Goal: Transaction & Acquisition: Purchase product/service

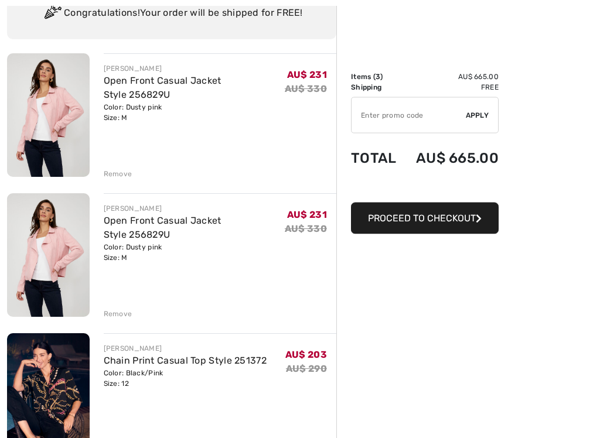
scroll to position [100, 0]
click at [113, 177] on div "Remove" at bounding box center [118, 174] width 29 height 11
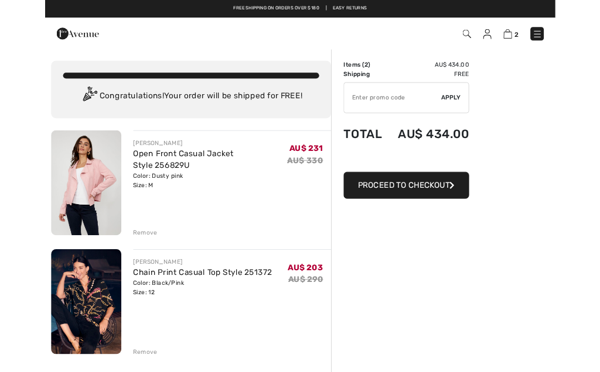
scroll to position [0, 0]
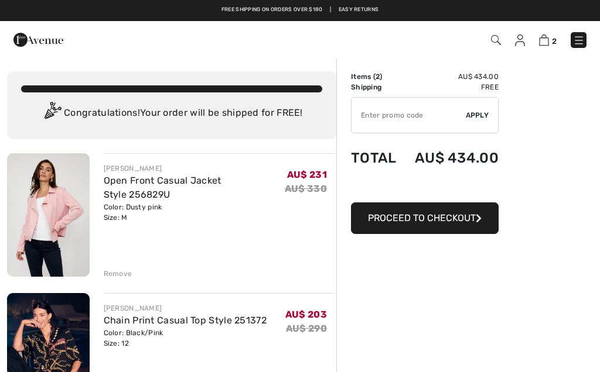
click at [520, 40] on img at bounding box center [520, 41] width 10 height 12
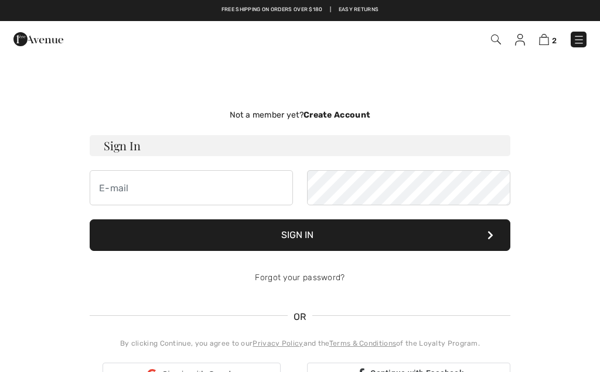
checkbox input "true"
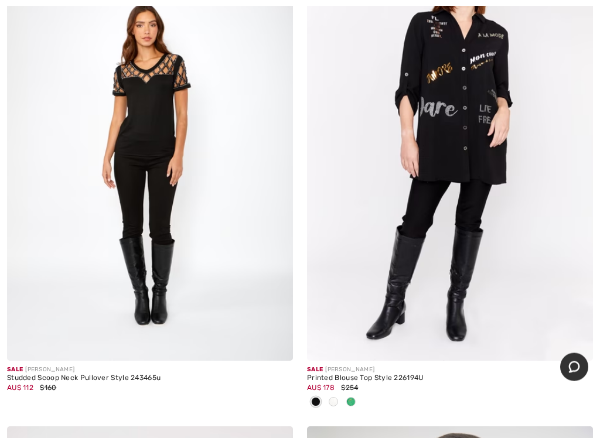
scroll to position [5095, 0]
click at [350, 398] on span at bounding box center [350, 401] width 9 height 9
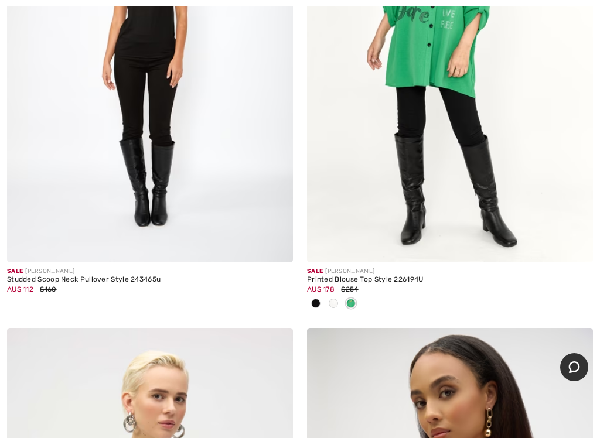
scroll to position [5194, 0]
click at [326, 297] on div at bounding box center [333, 303] width 18 height 19
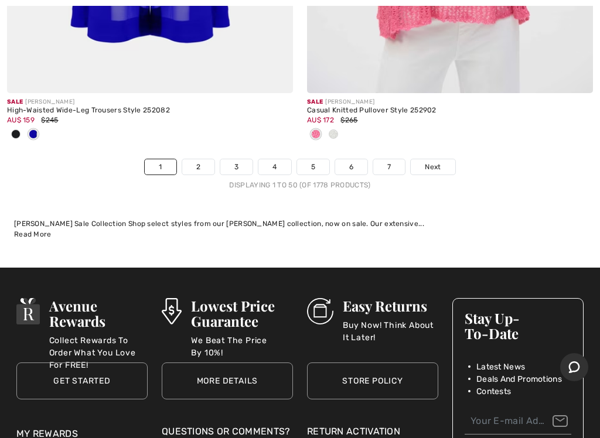
scroll to position [12580, 0]
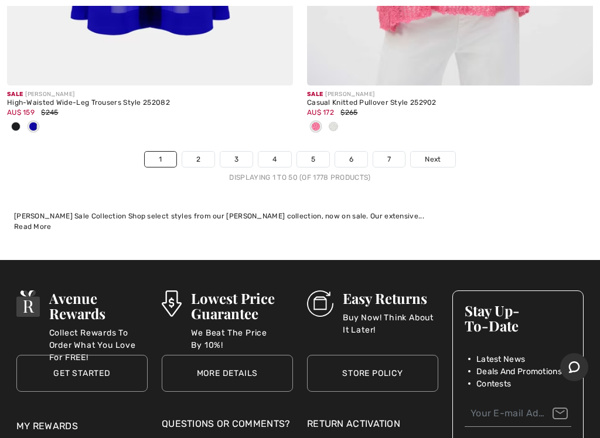
click at [194, 152] on link "2" at bounding box center [198, 159] width 32 height 15
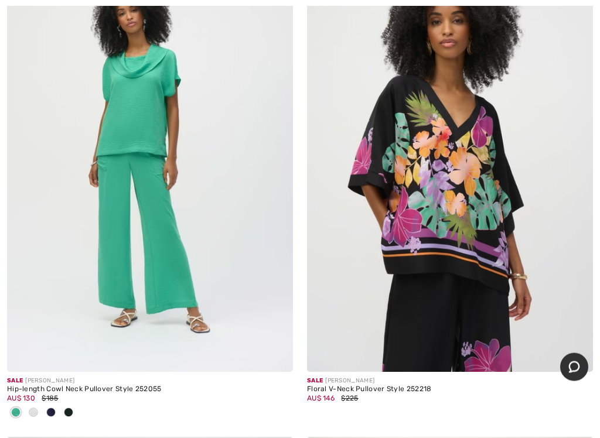
scroll to position [3775, 0]
click at [567, 355] on button "Chat" at bounding box center [574, 367] width 28 height 28
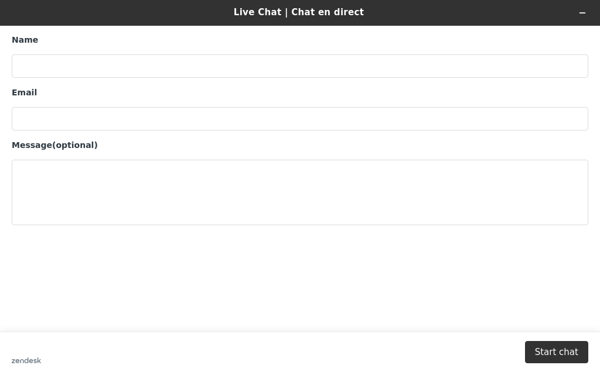
scroll to position [158, 0]
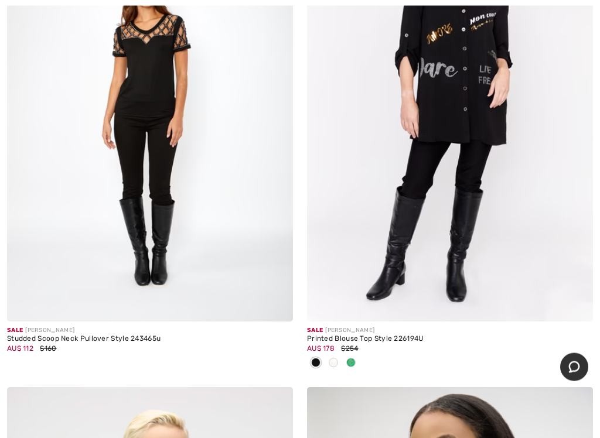
scroll to position [5147, 0]
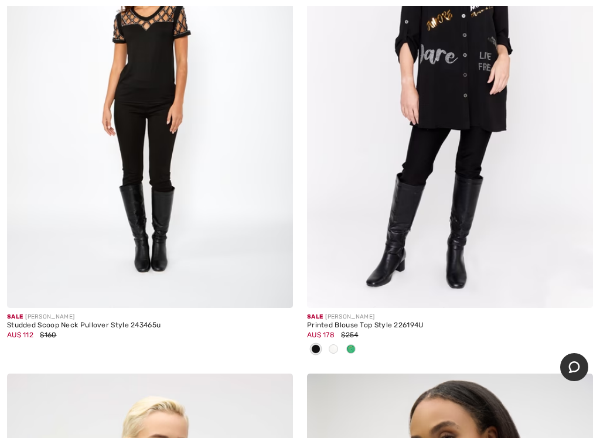
click at [445, 130] on img at bounding box center [450, 93] width 286 height 429
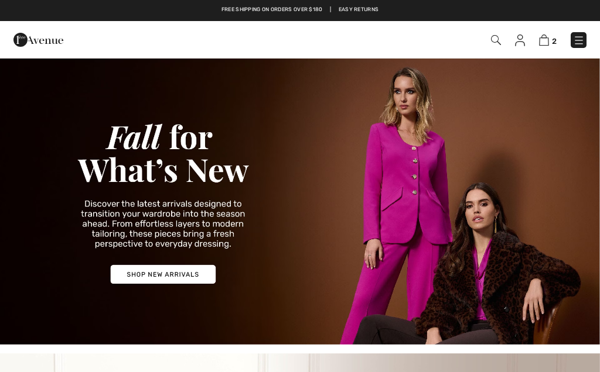
checkbox input "true"
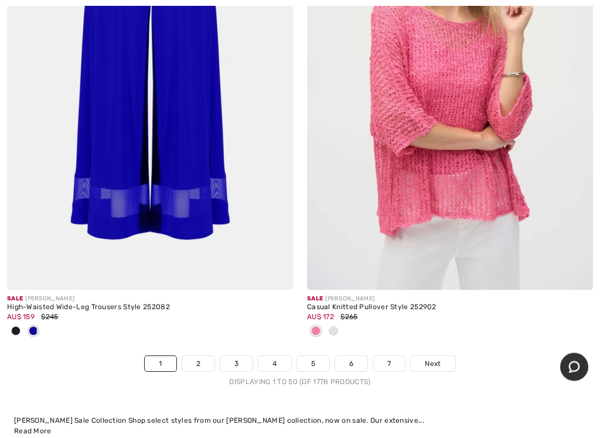
scroll to position [12379, 0]
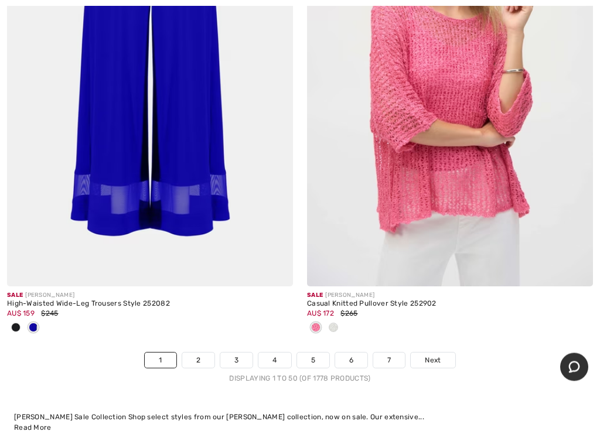
click at [146, 151] on img at bounding box center [150, 72] width 286 height 429
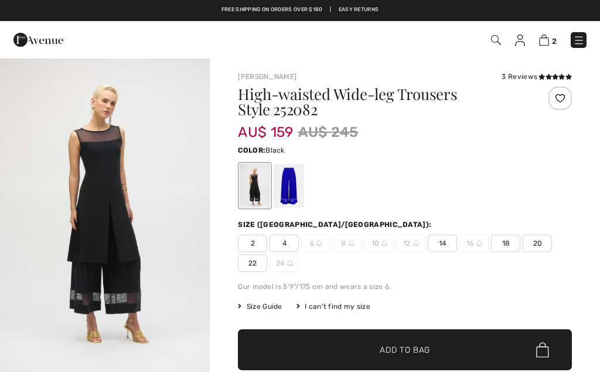
checkbox input "true"
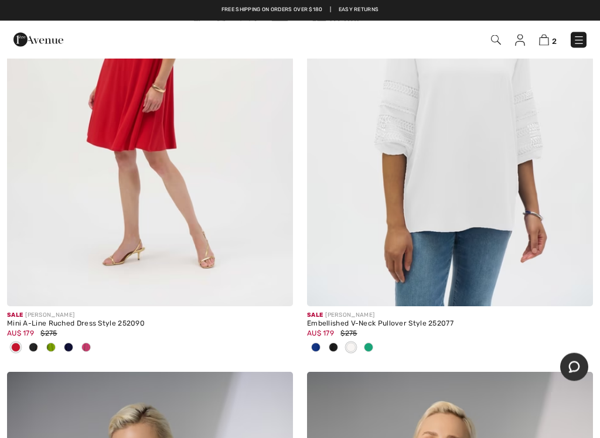
scroll to position [6758, 0]
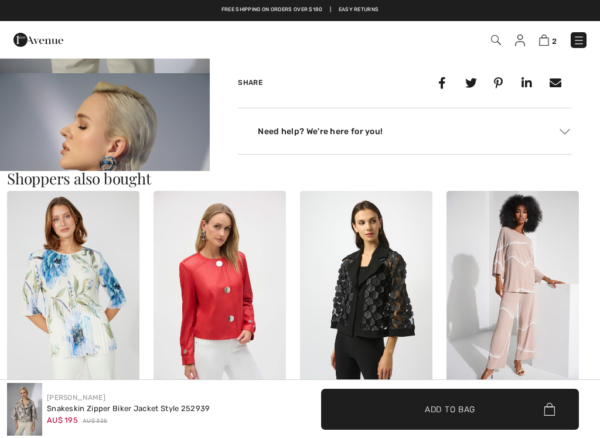
checkbox input "true"
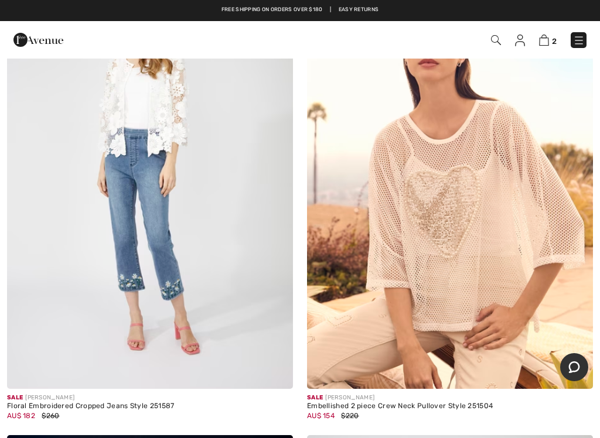
scroll to position [2121, 0]
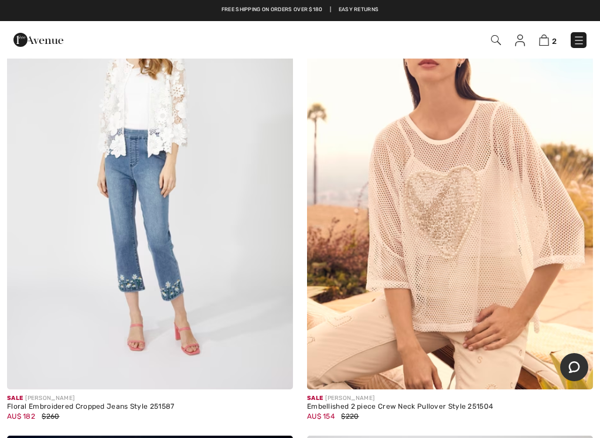
click at [182, 239] on img at bounding box center [150, 175] width 286 height 429
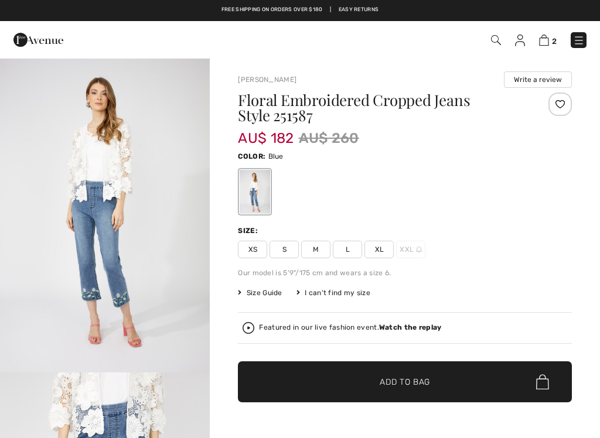
checkbox input "true"
click at [314, 254] on span "M" at bounding box center [315, 250] width 29 height 18
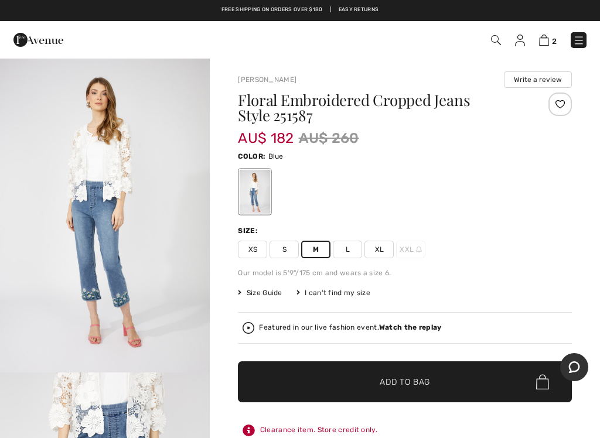
click at [320, 258] on div "Floral Embroidered Cropped Jeans Style 251587 AU$ 182 AU$ 260 Color: Blue Size:…" at bounding box center [405, 281] width 334 height 377
click at [415, 384] on span "Add to Bag" at bounding box center [405, 382] width 50 height 12
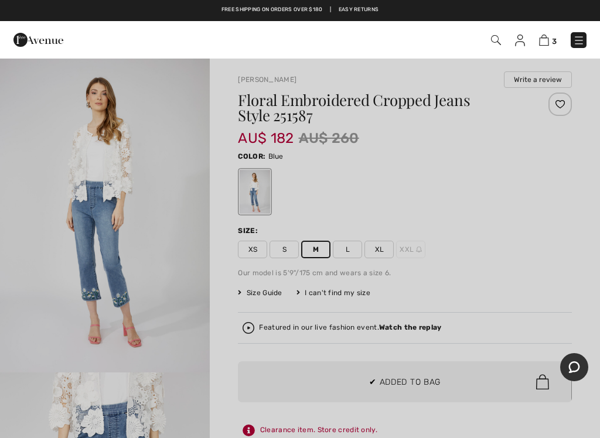
click at [552, 387] on div at bounding box center [300, 219] width 600 height 438
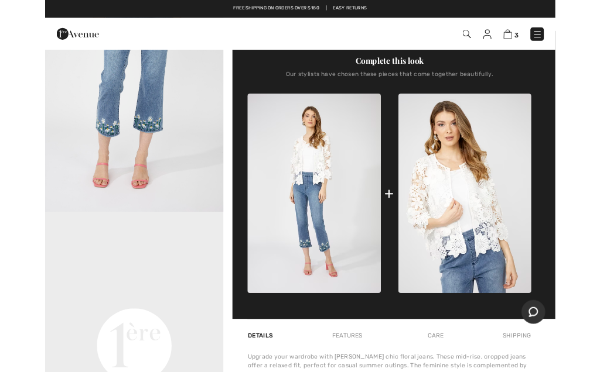
scroll to position [436, 0]
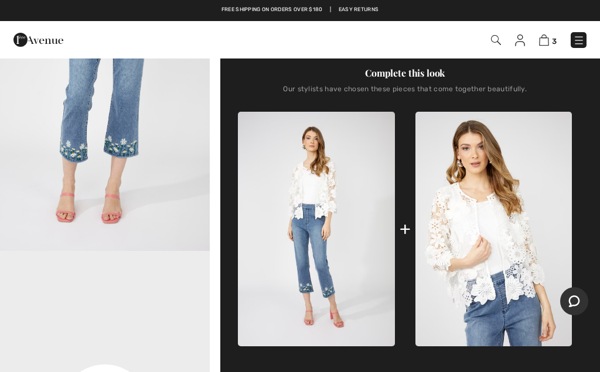
click at [467, 231] on img at bounding box center [493, 229] width 156 height 235
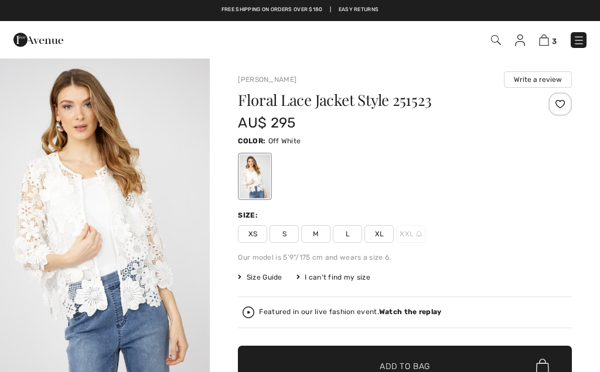
click at [320, 233] on span "M" at bounding box center [315, 234] width 29 height 18
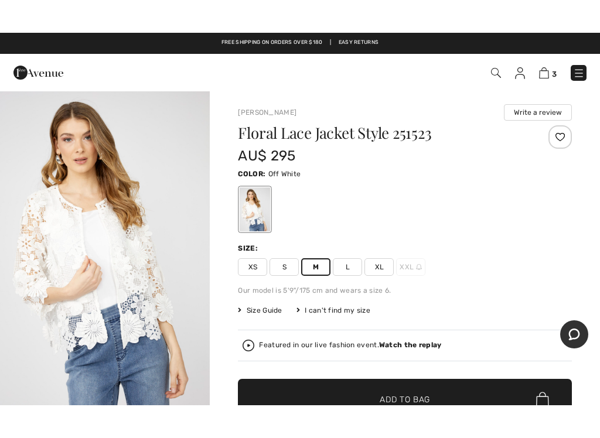
scroll to position [22, 0]
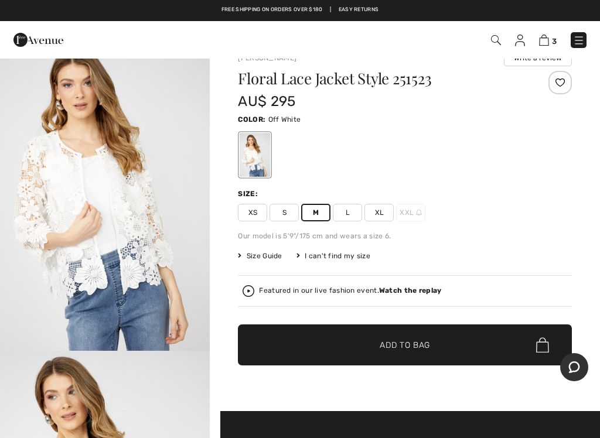
click at [412, 348] on span "Add to Bag" at bounding box center [405, 345] width 50 height 12
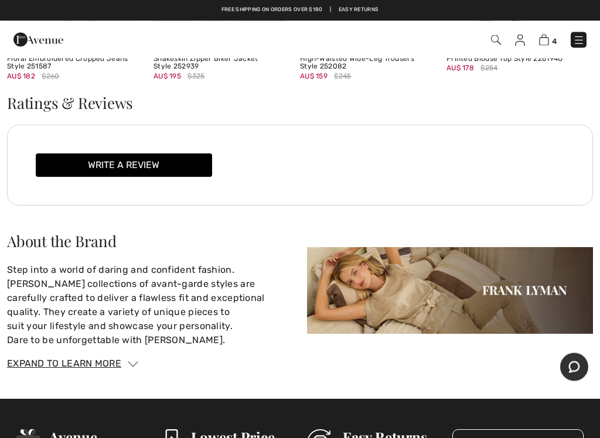
scroll to position [1793, 0]
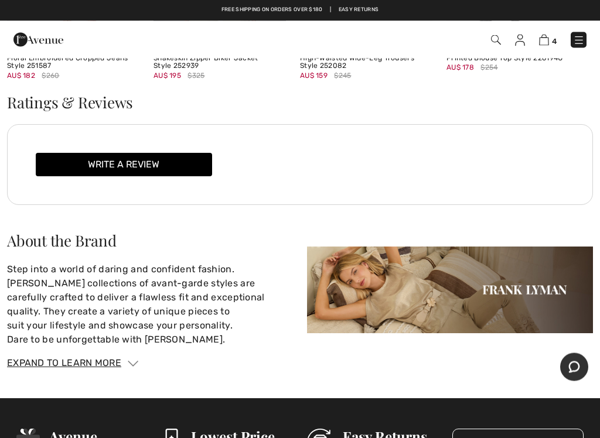
click at [515, 287] on img at bounding box center [450, 290] width 286 height 87
click at [487, 276] on img at bounding box center [450, 290] width 286 height 87
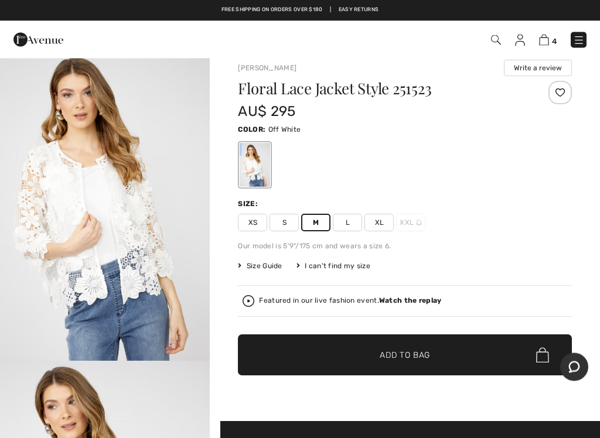
scroll to position [9, 0]
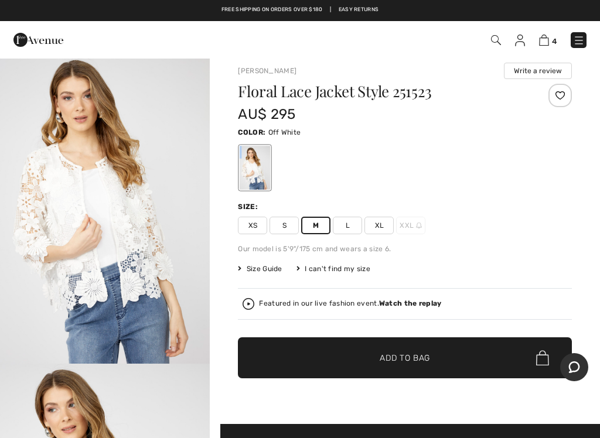
click at [546, 41] on img at bounding box center [544, 40] width 10 height 11
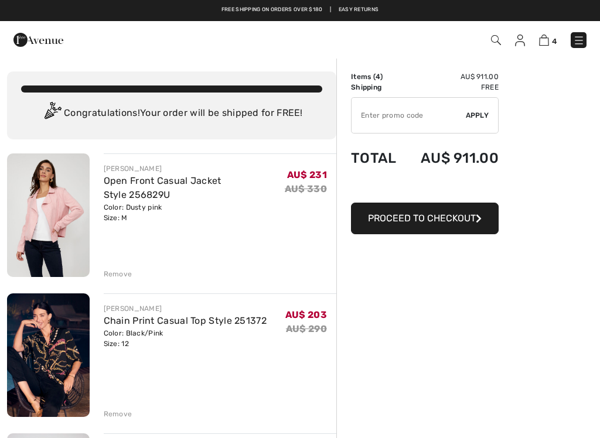
click at [114, 271] on div "Remove" at bounding box center [118, 274] width 29 height 11
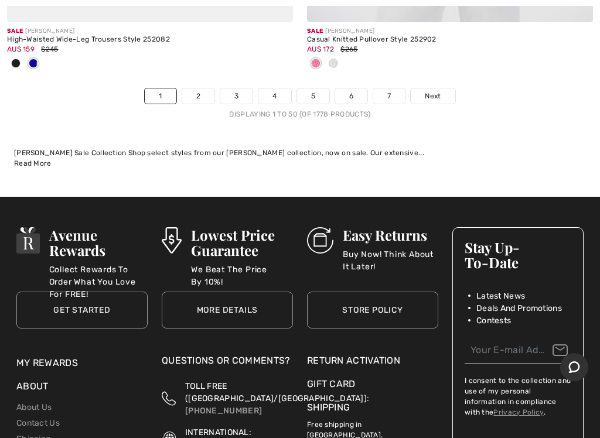
scroll to position [12614, 0]
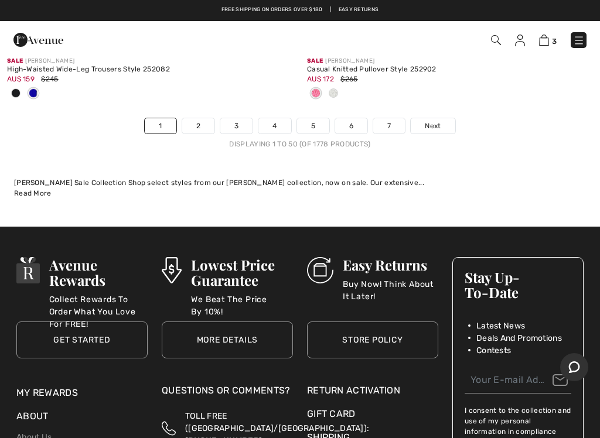
click at [204, 118] on link "2" at bounding box center [198, 125] width 32 height 15
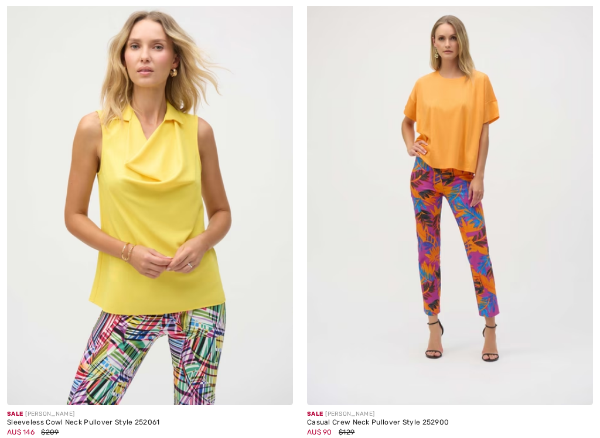
checkbox input "true"
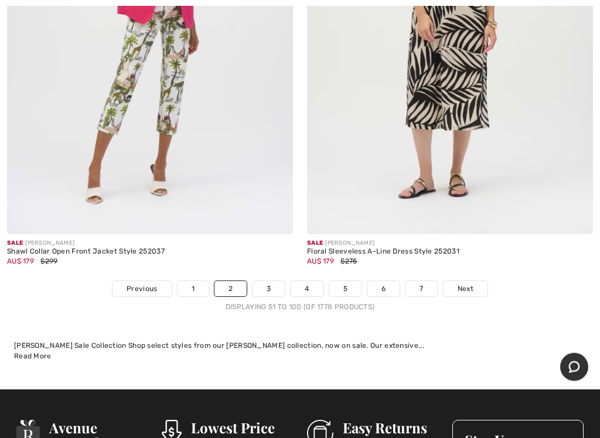
scroll to position [12602, 0]
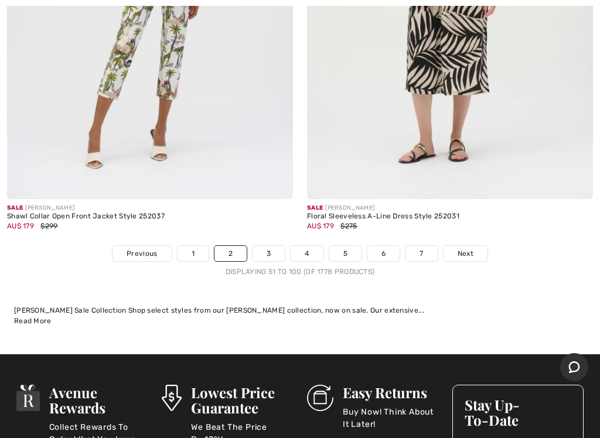
click at [272, 246] on link "3" at bounding box center [268, 253] width 32 height 15
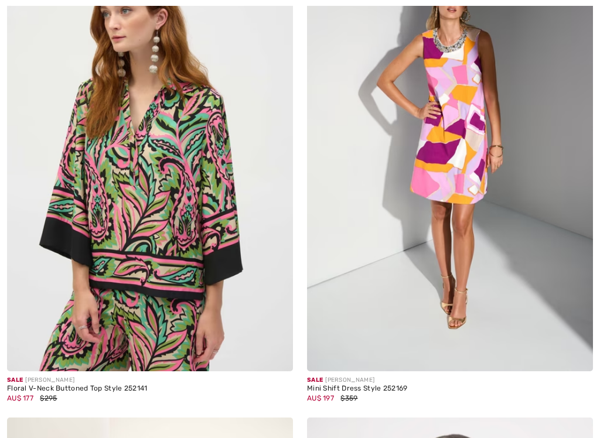
checkbox input "true"
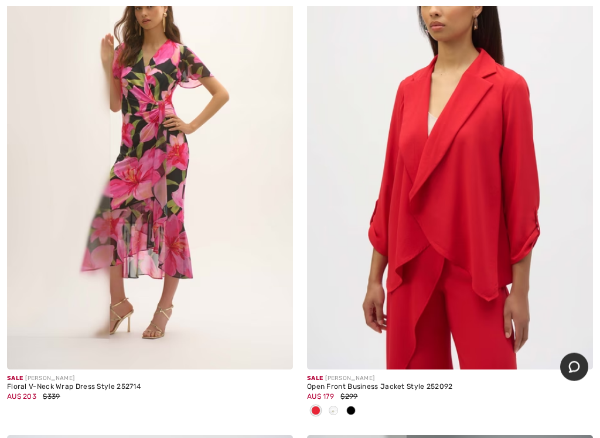
scroll to position [698, 0]
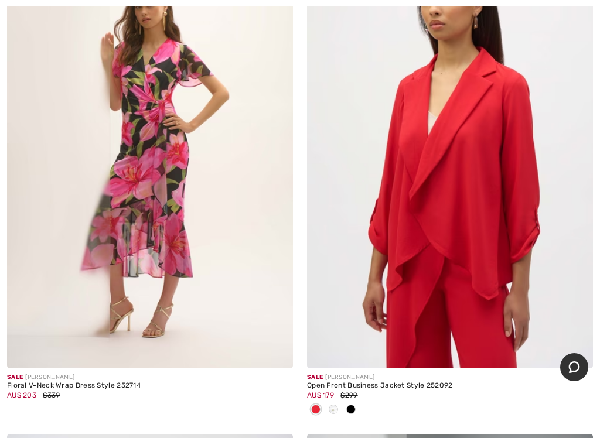
click at [484, 231] on img at bounding box center [450, 154] width 286 height 429
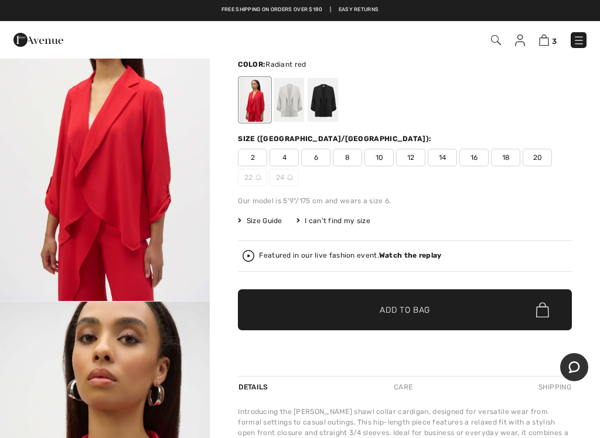
click at [409, 159] on span "12" at bounding box center [410, 158] width 29 height 18
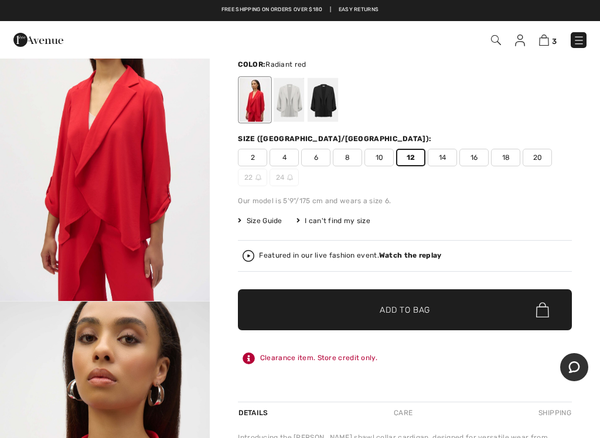
click at [411, 313] on span "Add to Bag" at bounding box center [405, 310] width 50 height 12
click at [39, 43] on img at bounding box center [38, 39] width 50 height 23
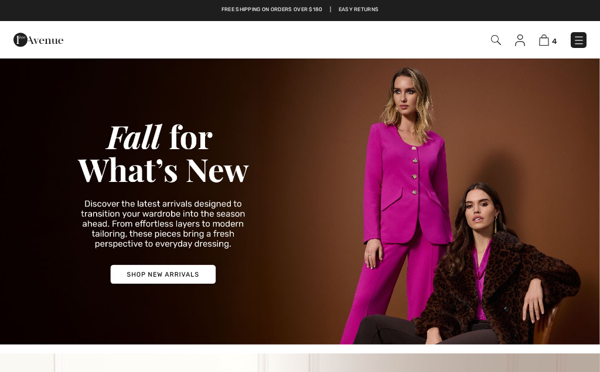
checkbox input "true"
click at [544, 36] on img at bounding box center [544, 40] width 10 height 11
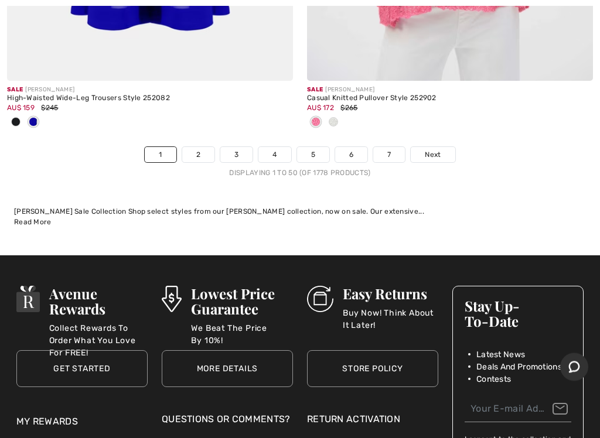
scroll to position [12586, 0]
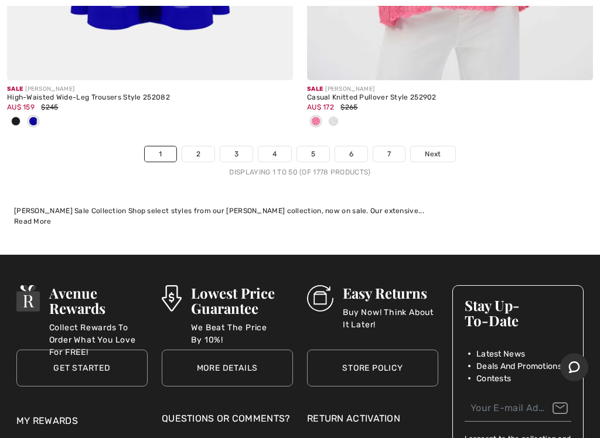
click at [204, 146] on link "2" at bounding box center [198, 153] width 32 height 15
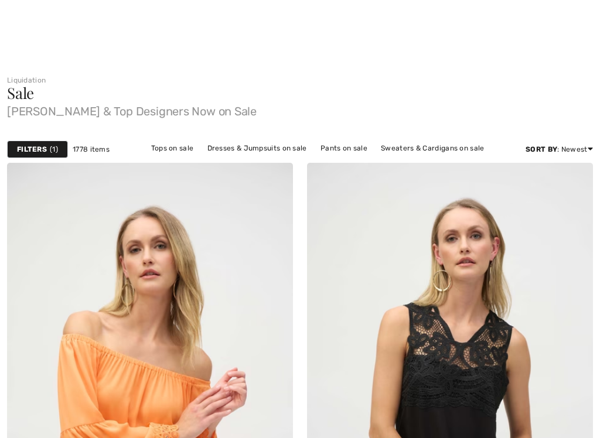
checkbox input "true"
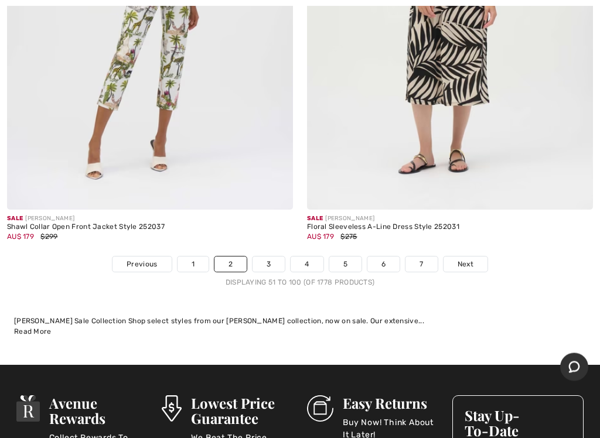
scroll to position [12592, 0]
click at [276, 257] on link "3" at bounding box center [268, 264] width 32 height 15
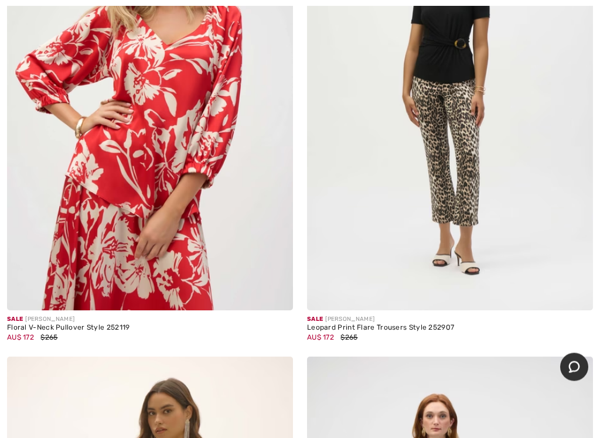
scroll to position [4292, 0]
click at [275, 288] on img at bounding box center [275, 293] width 11 height 11
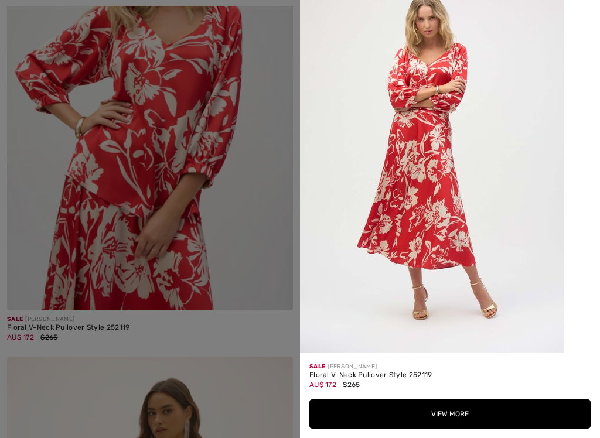
scroll to position [2153, 0]
click at [458, 416] on button "View More" at bounding box center [449, 413] width 281 height 29
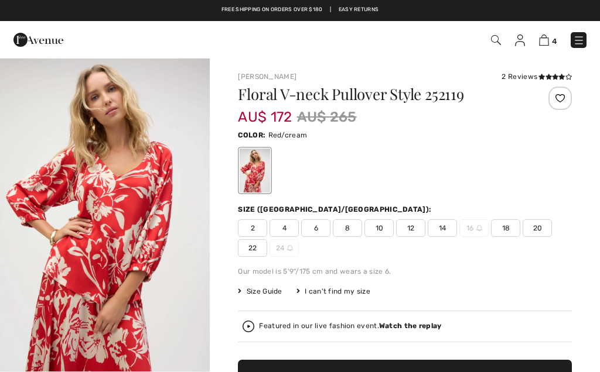
checkbox input "true"
click at [414, 229] on span "12" at bounding box center [410, 229] width 29 height 18
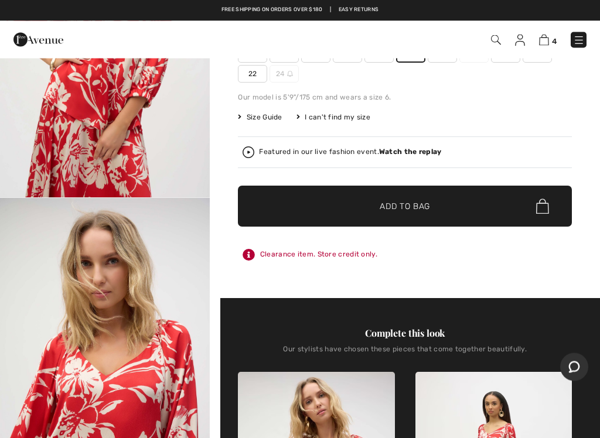
scroll to position [175, 0]
click at [416, 213] on span "✔ Added to Bag Add to Bag" at bounding box center [405, 206] width 334 height 41
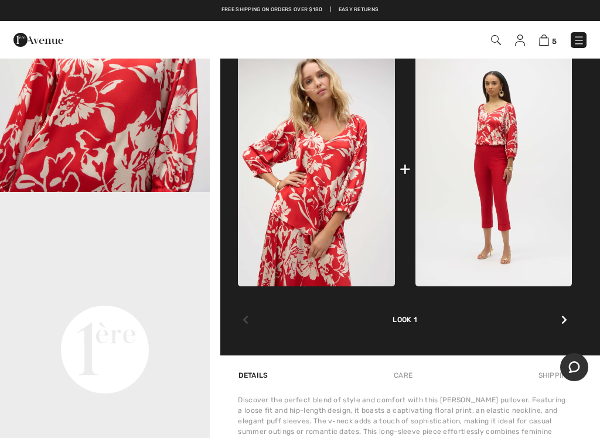
scroll to position [493, 0]
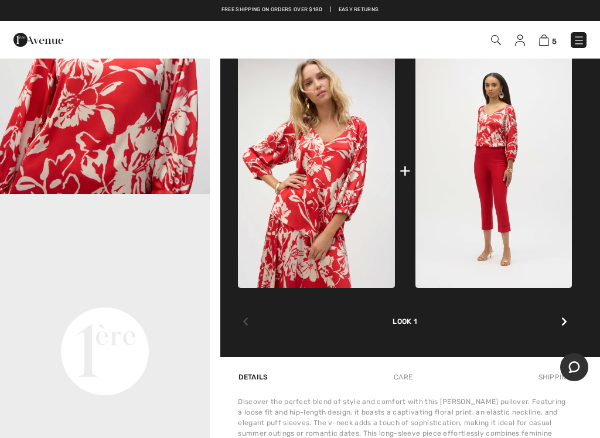
click at [334, 190] on img at bounding box center [316, 170] width 156 height 234
click at [339, 195] on img at bounding box center [316, 170] width 156 height 234
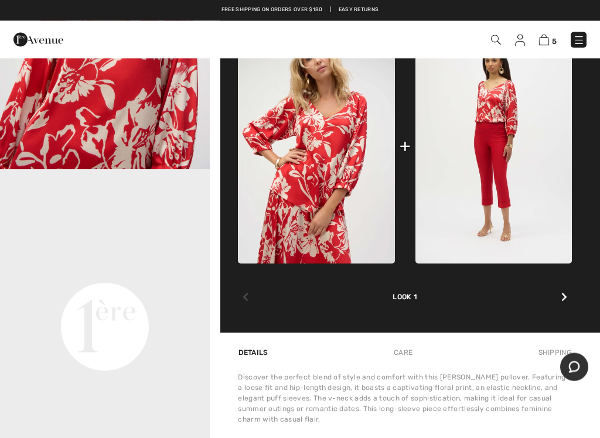
scroll to position [518, 0]
click at [326, 181] on img at bounding box center [316, 146] width 156 height 234
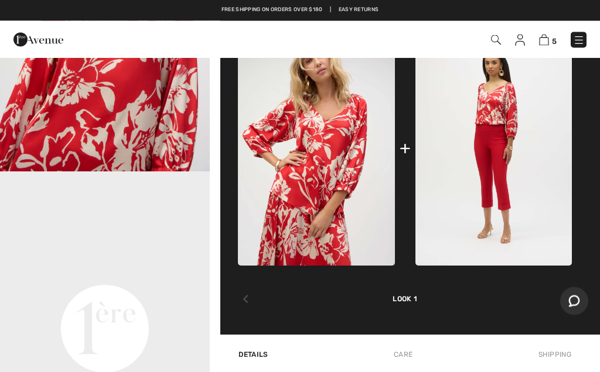
scroll to position [490, 0]
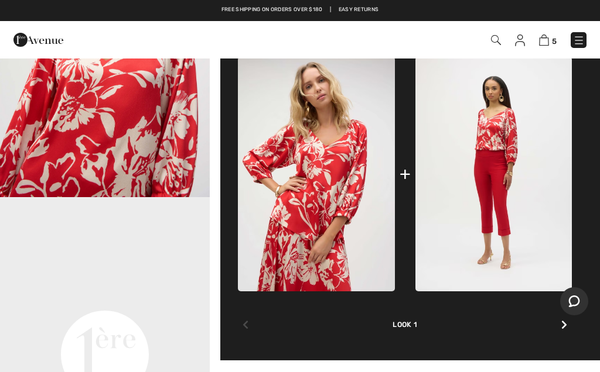
click at [333, 161] on img at bounding box center [316, 174] width 156 height 234
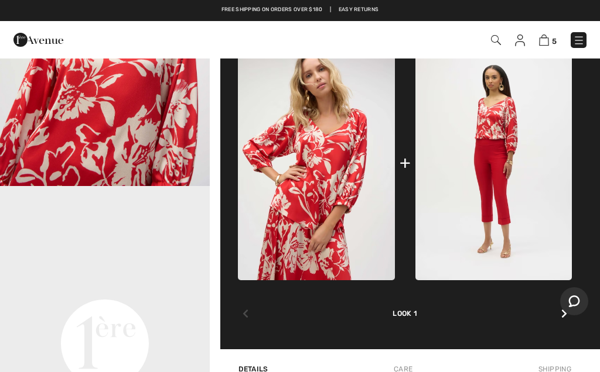
click at [408, 163] on div "+" at bounding box center [404, 163] width 11 height 26
click at [408, 167] on div "+" at bounding box center [404, 163] width 11 height 26
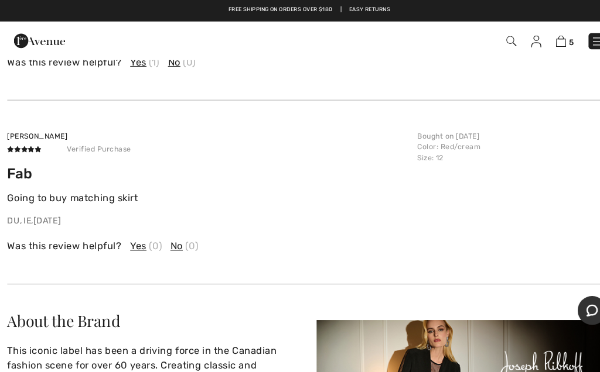
scroll to position [2198, 0]
